Goal: Task Accomplishment & Management: Use online tool/utility

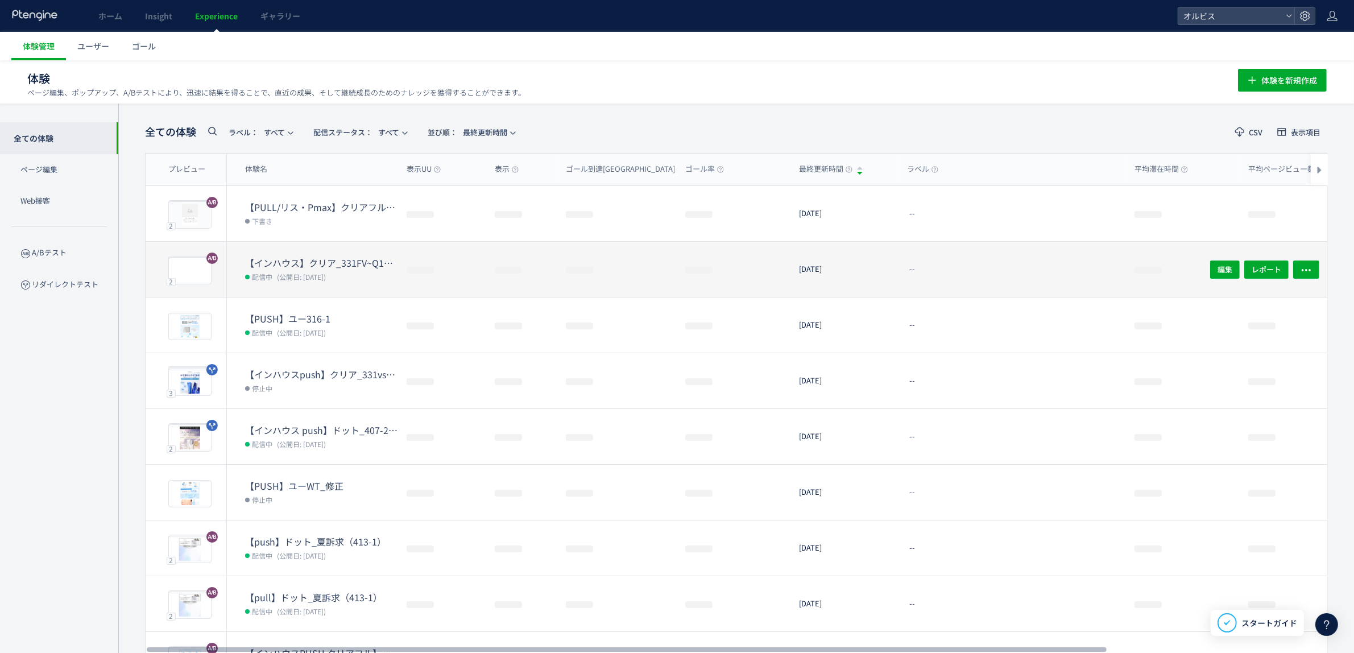
click at [353, 263] on dt "【インハウス】クリア_331FV~Q1間ブロック変更" at bounding box center [321, 263] width 152 height 13
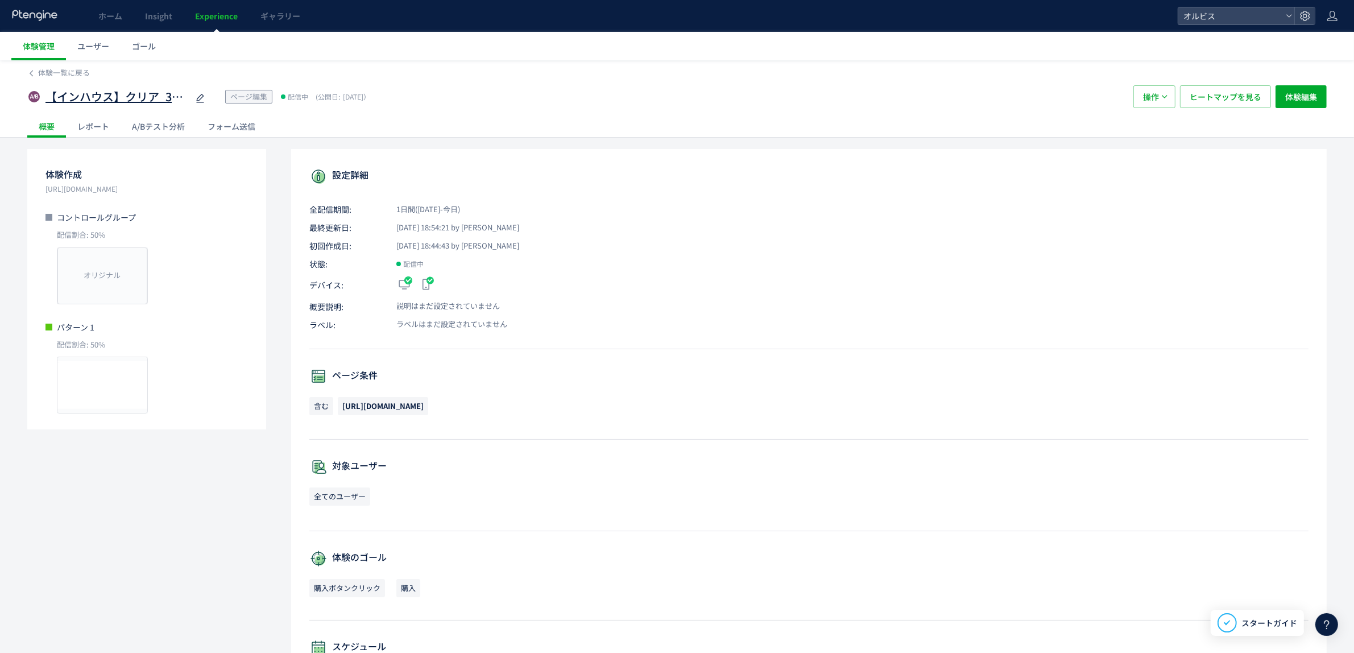
click at [147, 93] on span "【インハウス】クリア_331FV~Q1間ブロック変更" at bounding box center [117, 97] width 142 height 16
click at [175, 119] on div "A/Bテスト分析" at bounding box center [159, 126] width 76 height 23
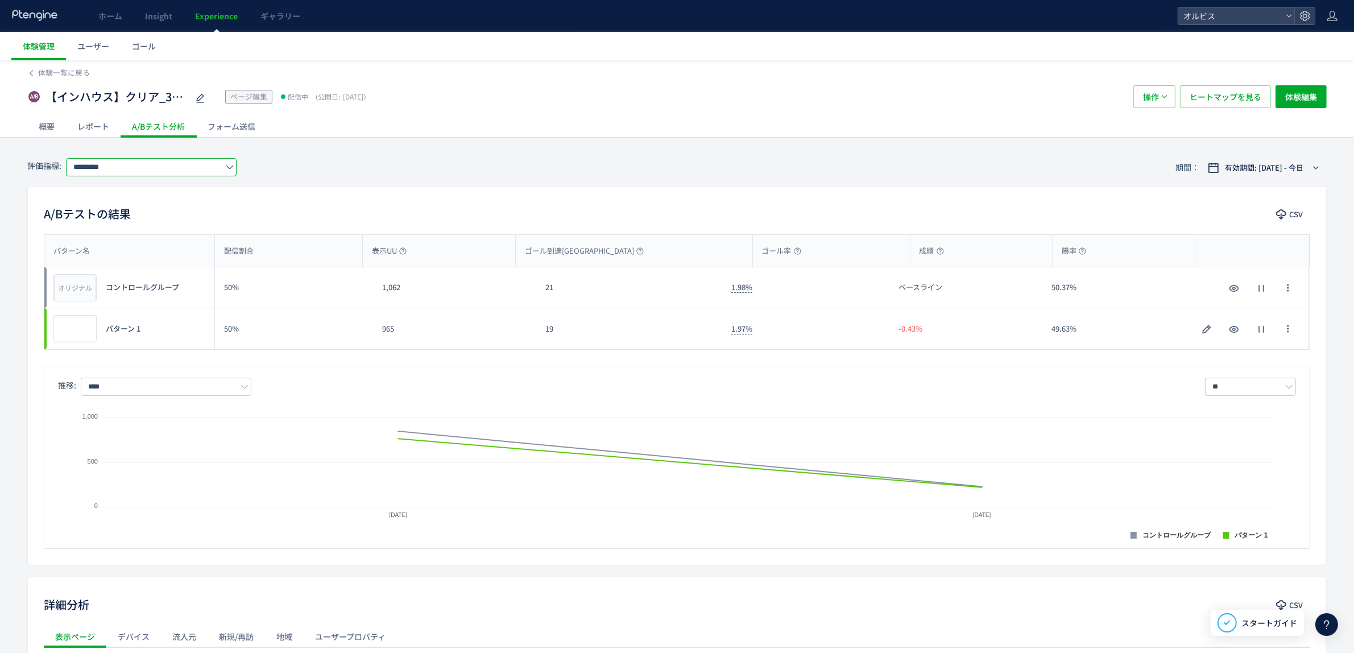
click at [130, 172] on input "*********" at bounding box center [151, 167] width 171 height 18
click at [152, 232] on span "購入" at bounding box center [154, 233] width 148 height 19
type input "**"
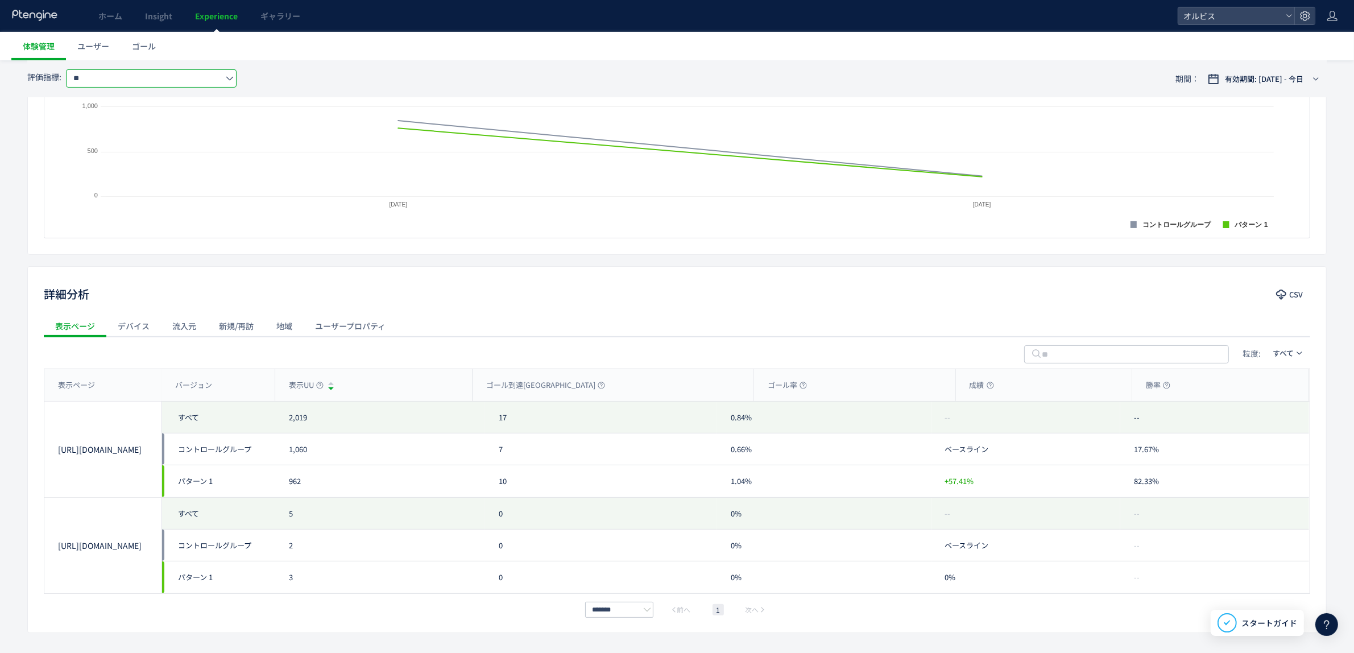
scroll to position [350, 0]
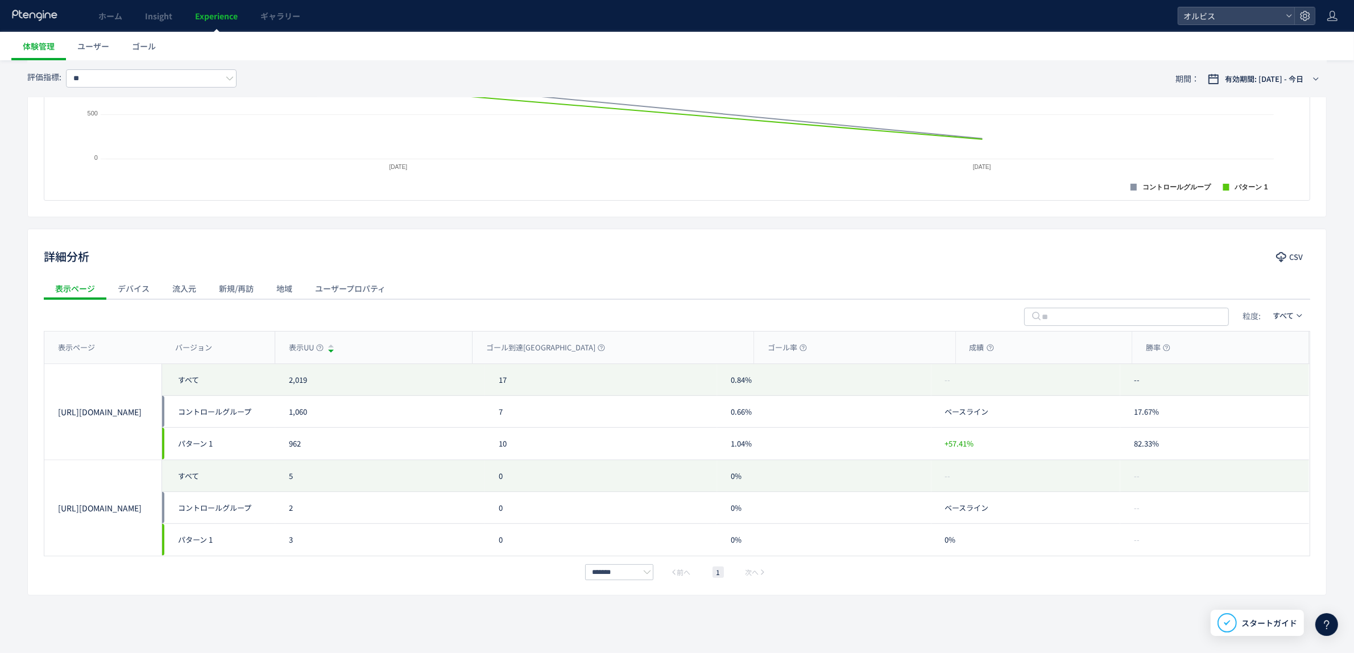
click at [201, 288] on div "流入元" at bounding box center [184, 288] width 47 height 23
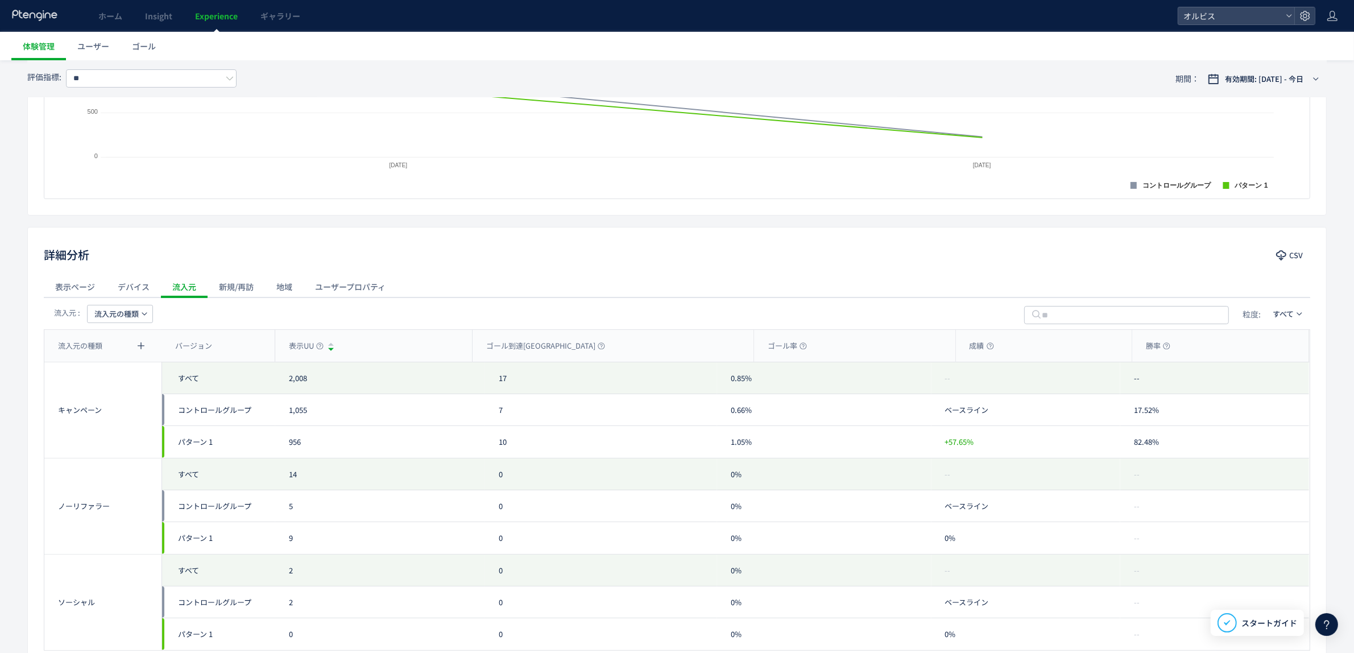
click at [121, 314] on span "流入元の種類" at bounding box center [116, 314] width 44 height 18
click at [143, 398] on li "流入元" at bounding box center [120, 408] width 78 height 20
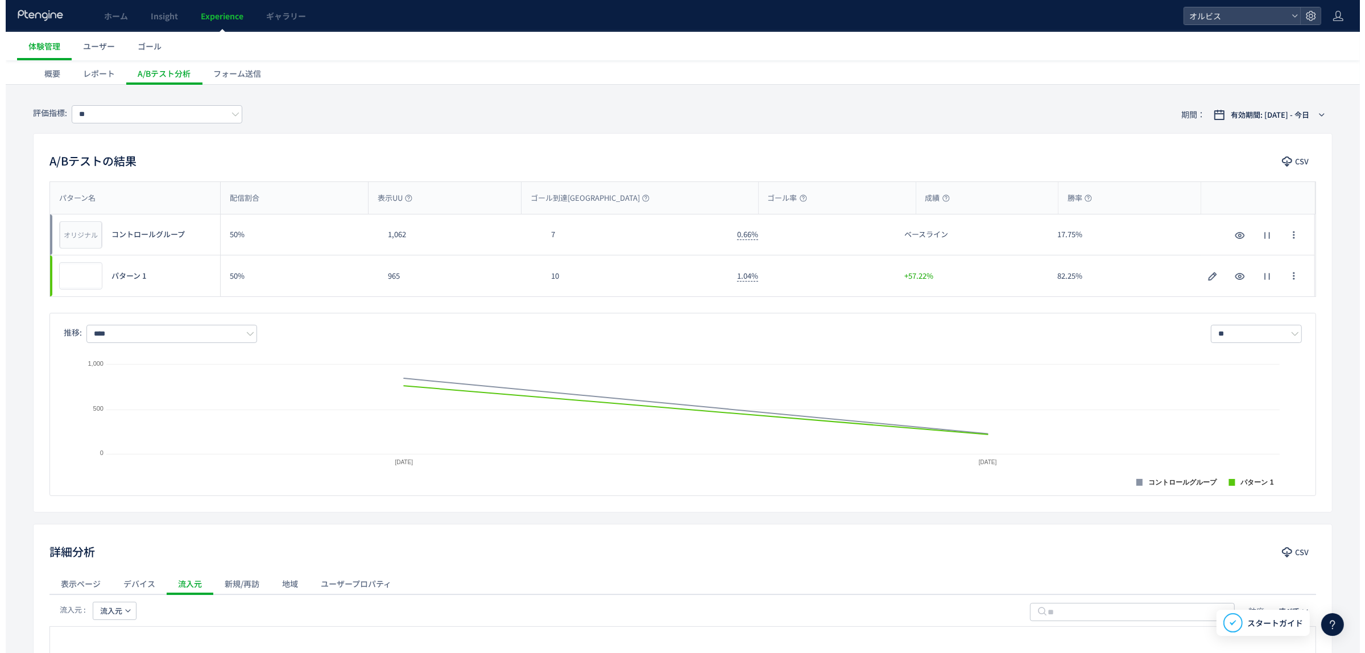
scroll to position [0, 0]
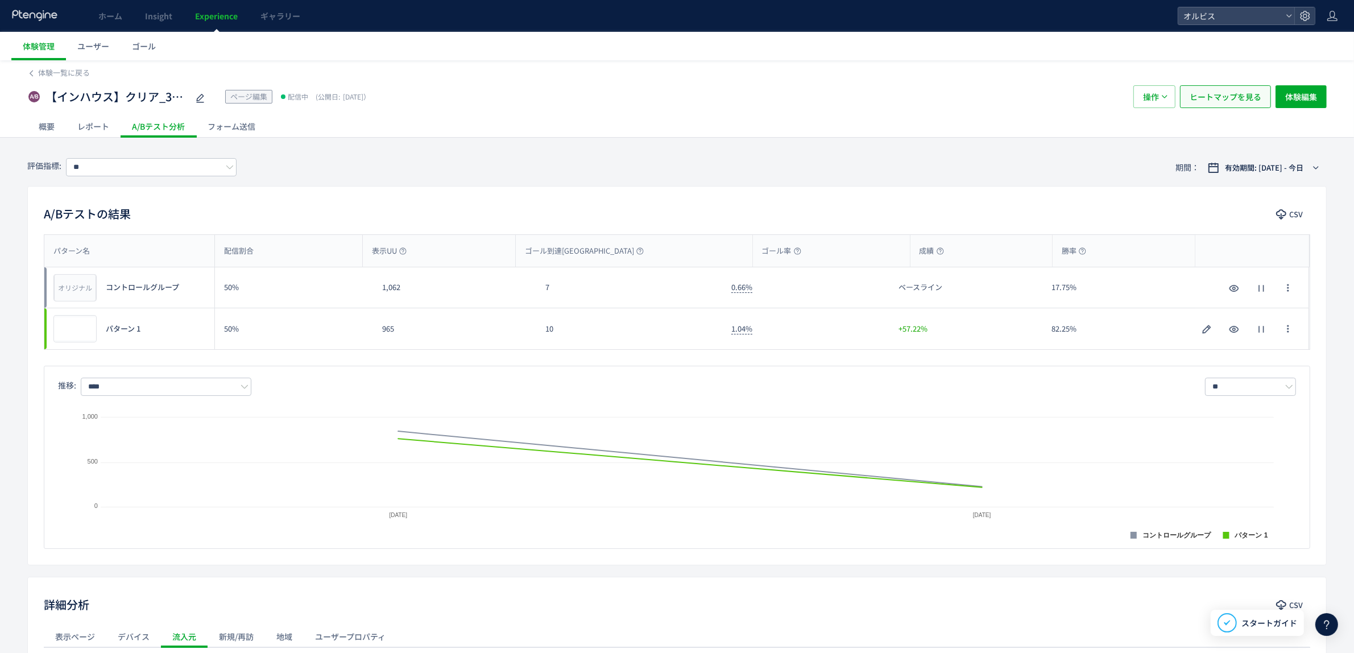
click at [1223, 97] on span "ヒートマップを見る" at bounding box center [1226, 96] width 72 height 23
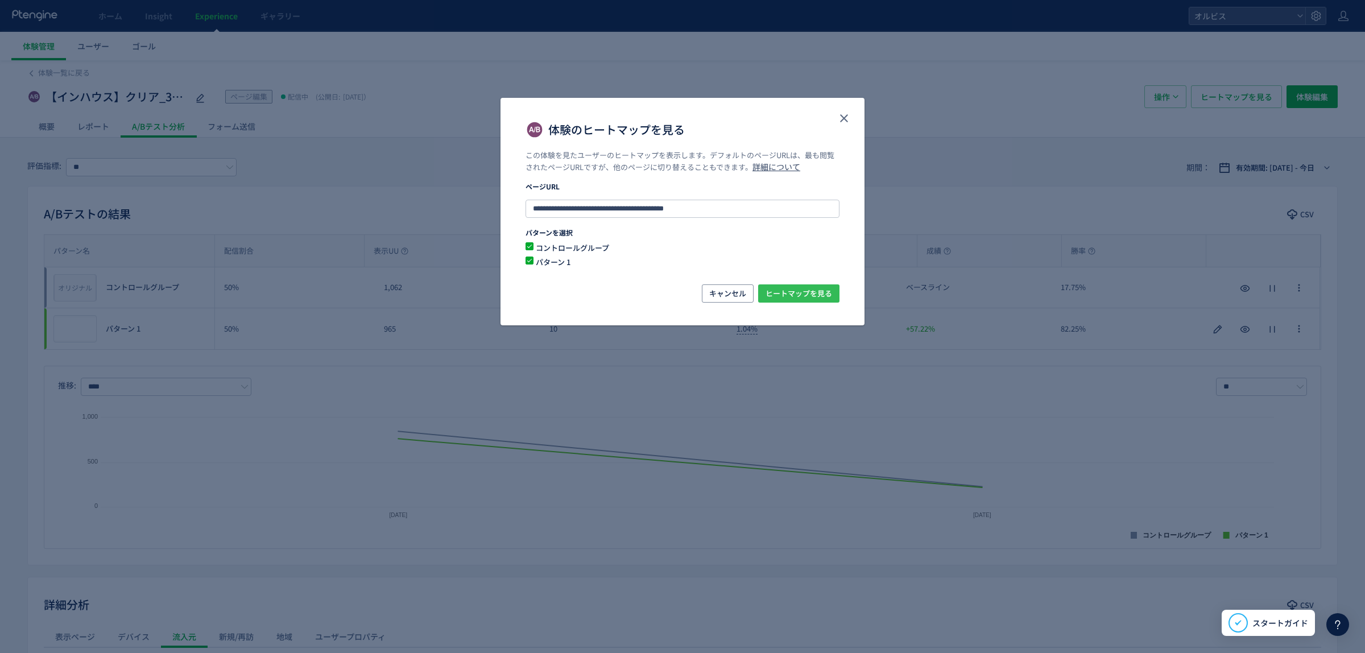
click at [803, 290] on span "ヒートマップを見る" at bounding box center [799, 293] width 67 height 18
